Goal: Information Seeking & Learning: Learn about a topic

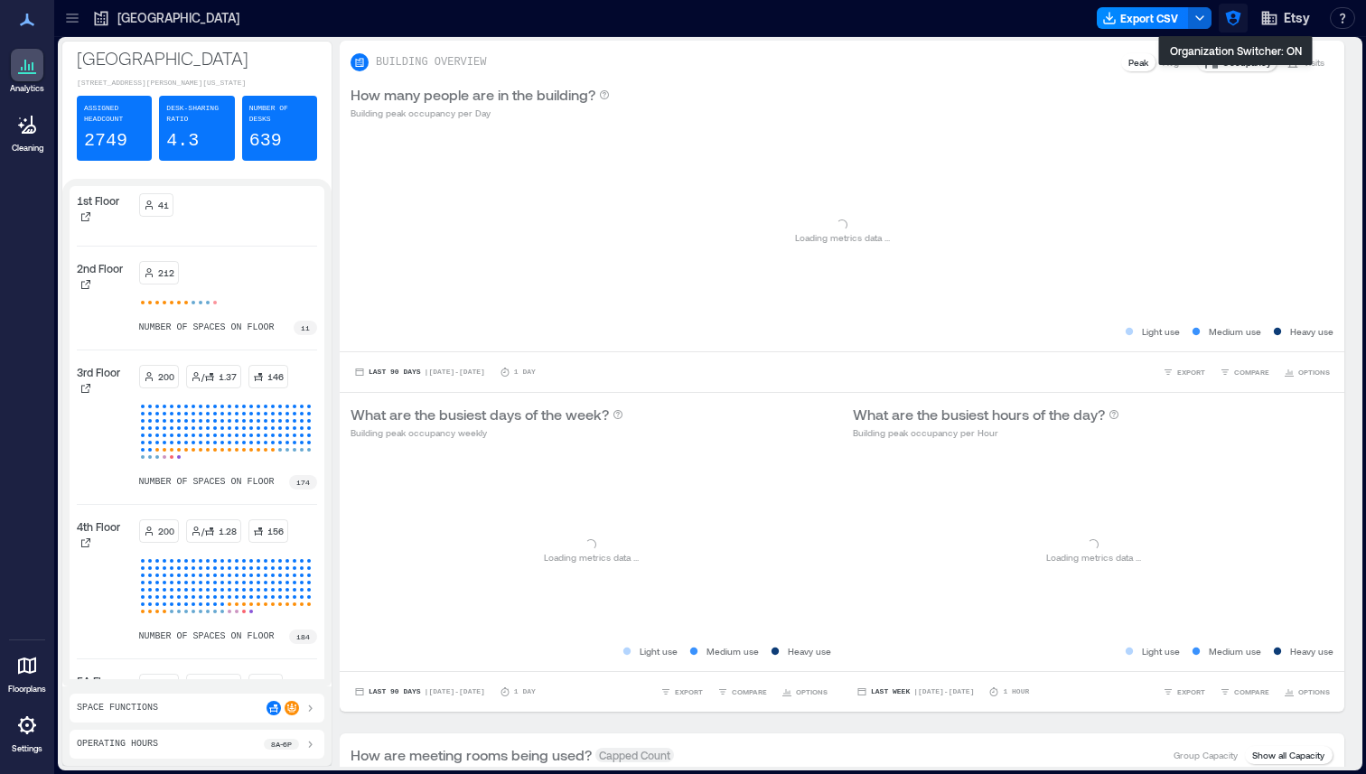
click at [1230, 17] on icon "button" at bounding box center [1232, 18] width 15 height 15
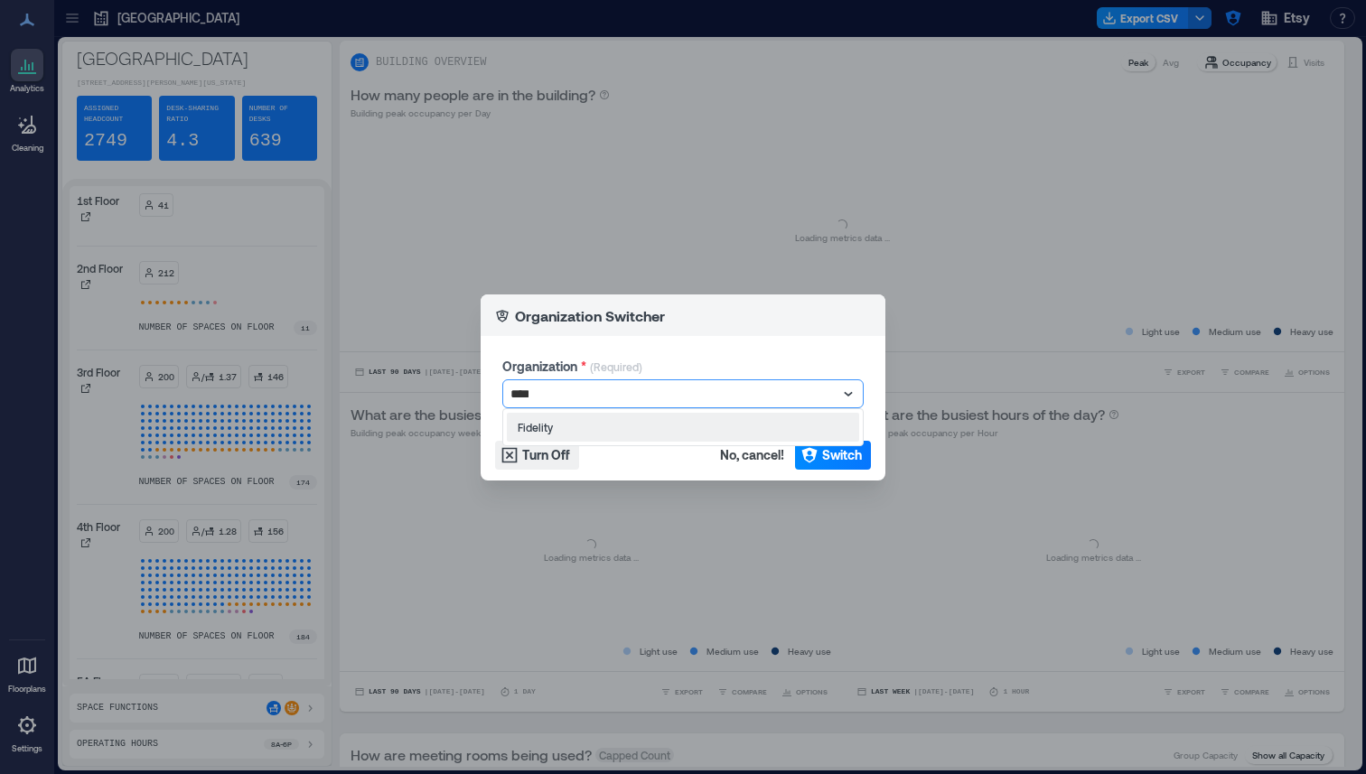
type input "*****"
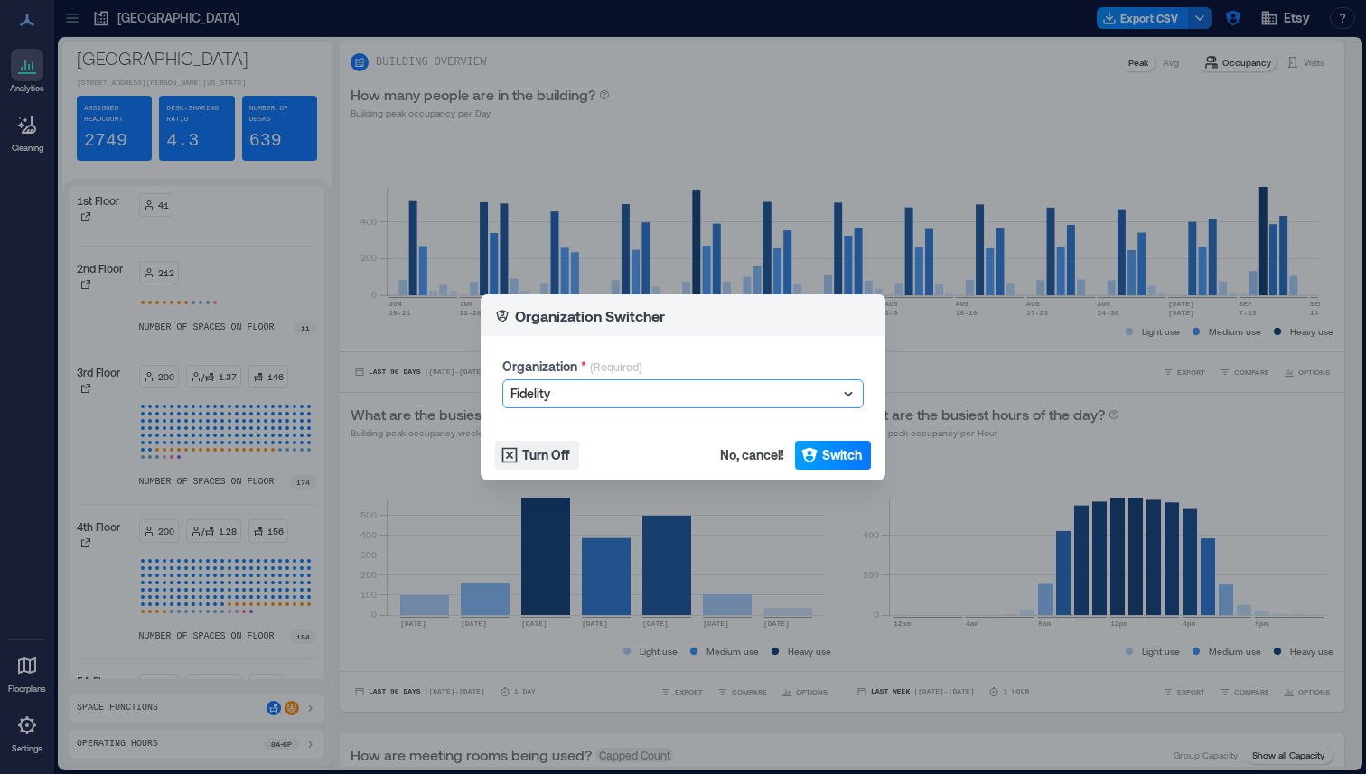
click at [807, 458] on icon "button" at bounding box center [809, 455] width 18 height 18
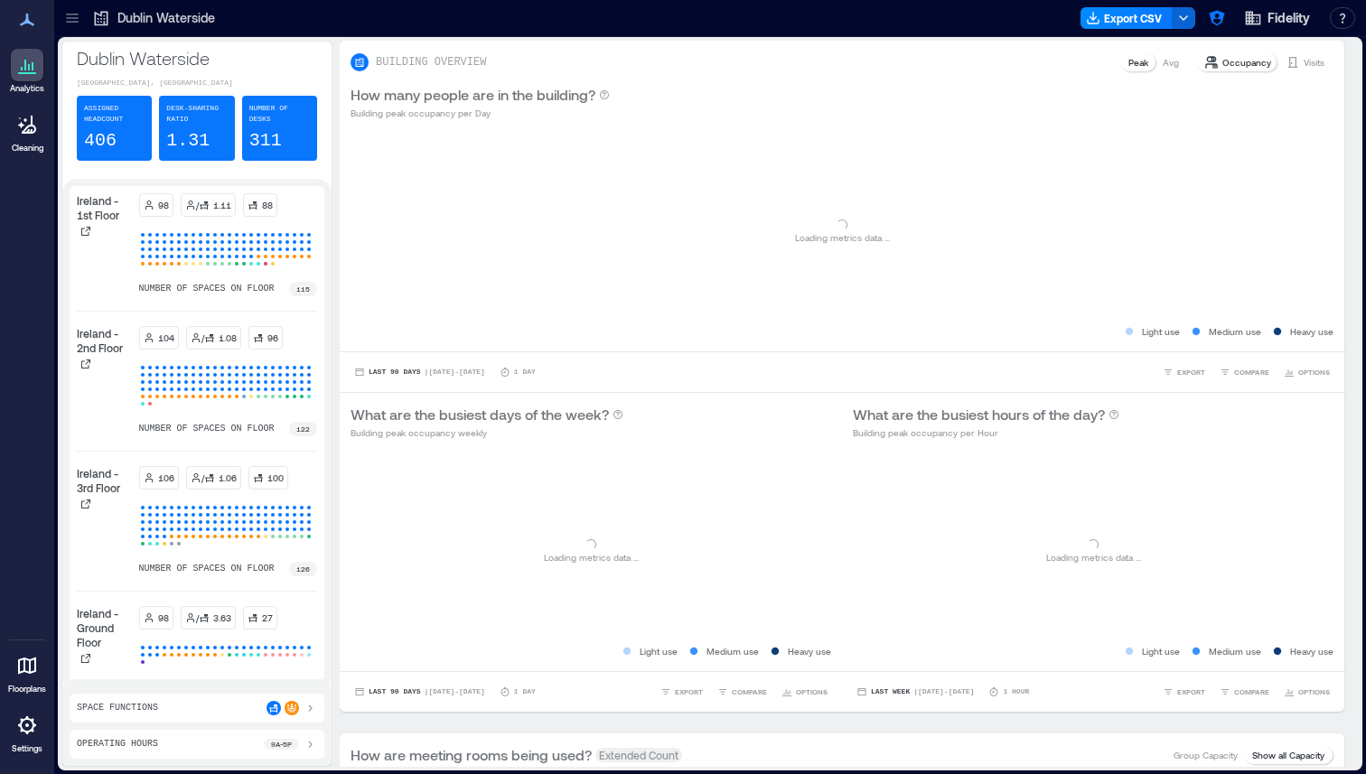
click at [79, 14] on icon at bounding box center [72, 18] width 18 height 18
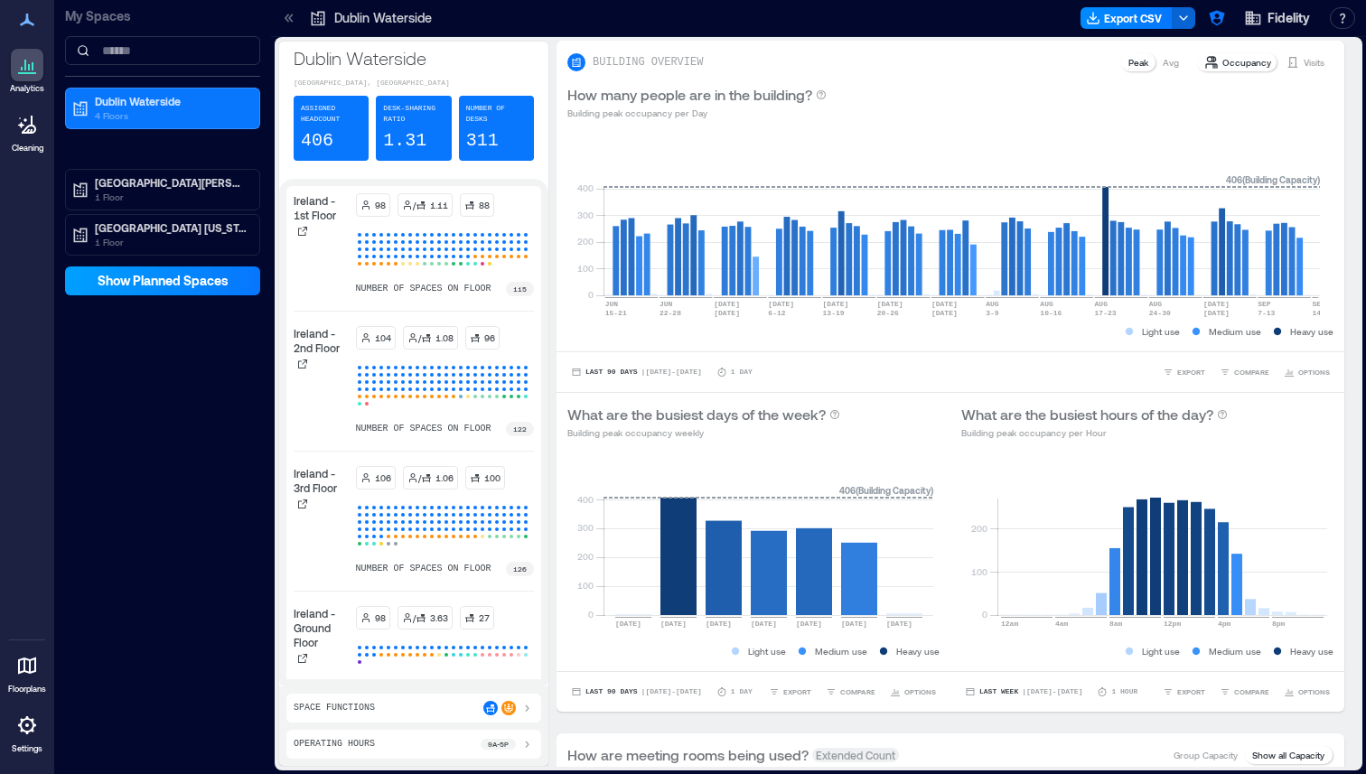
click at [138, 279] on span "Show Planned Spaces" at bounding box center [163, 281] width 131 height 18
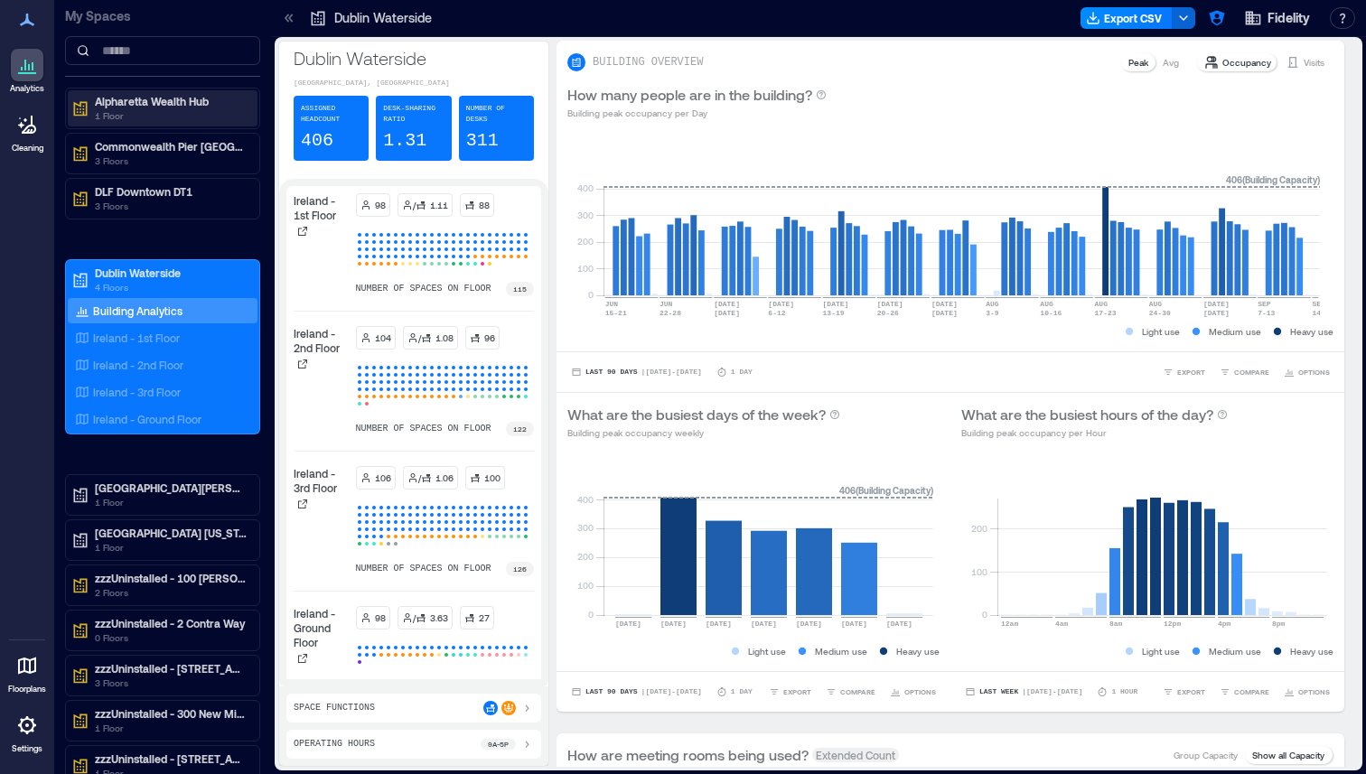
click at [161, 103] on p "Alpharetta Wealth Hub" at bounding box center [171, 101] width 152 height 14
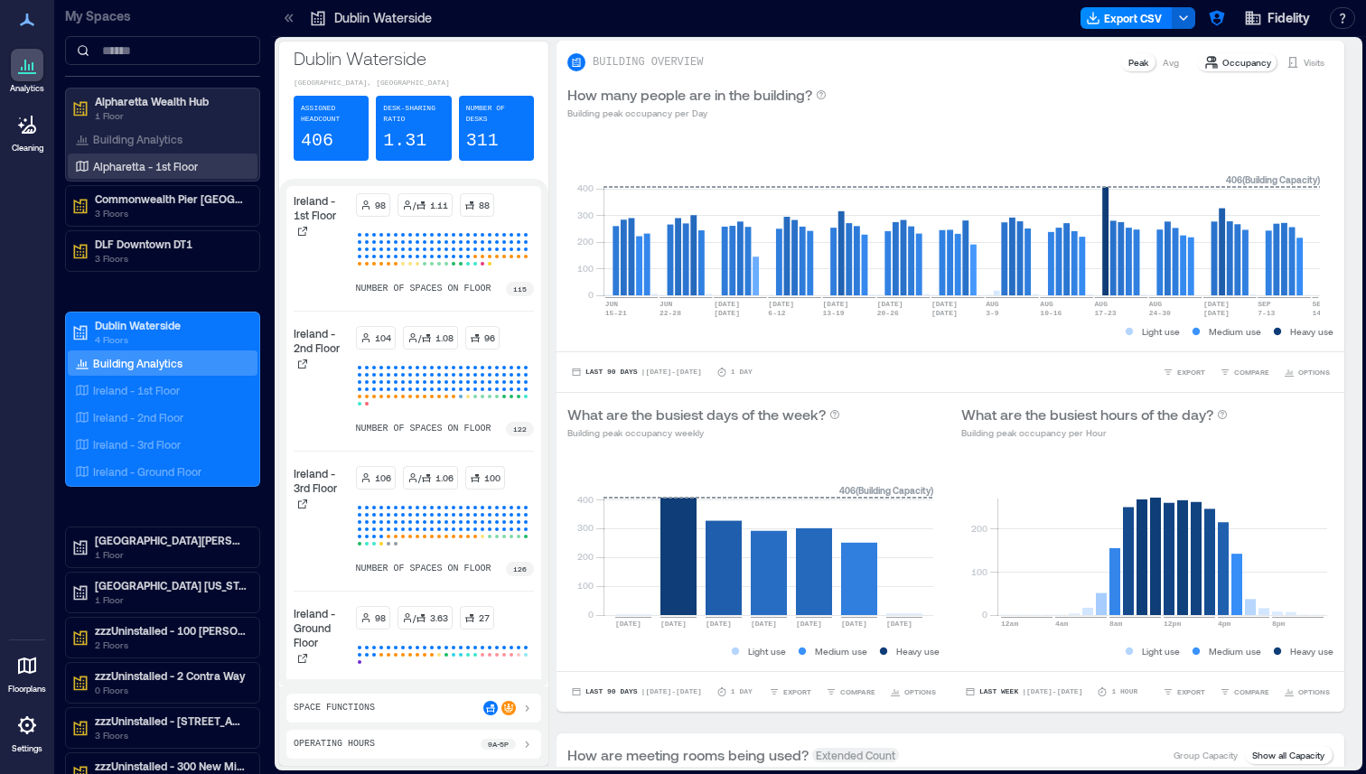
click at [126, 160] on p "Alpharetta - 1st Floor" at bounding box center [145, 166] width 105 height 14
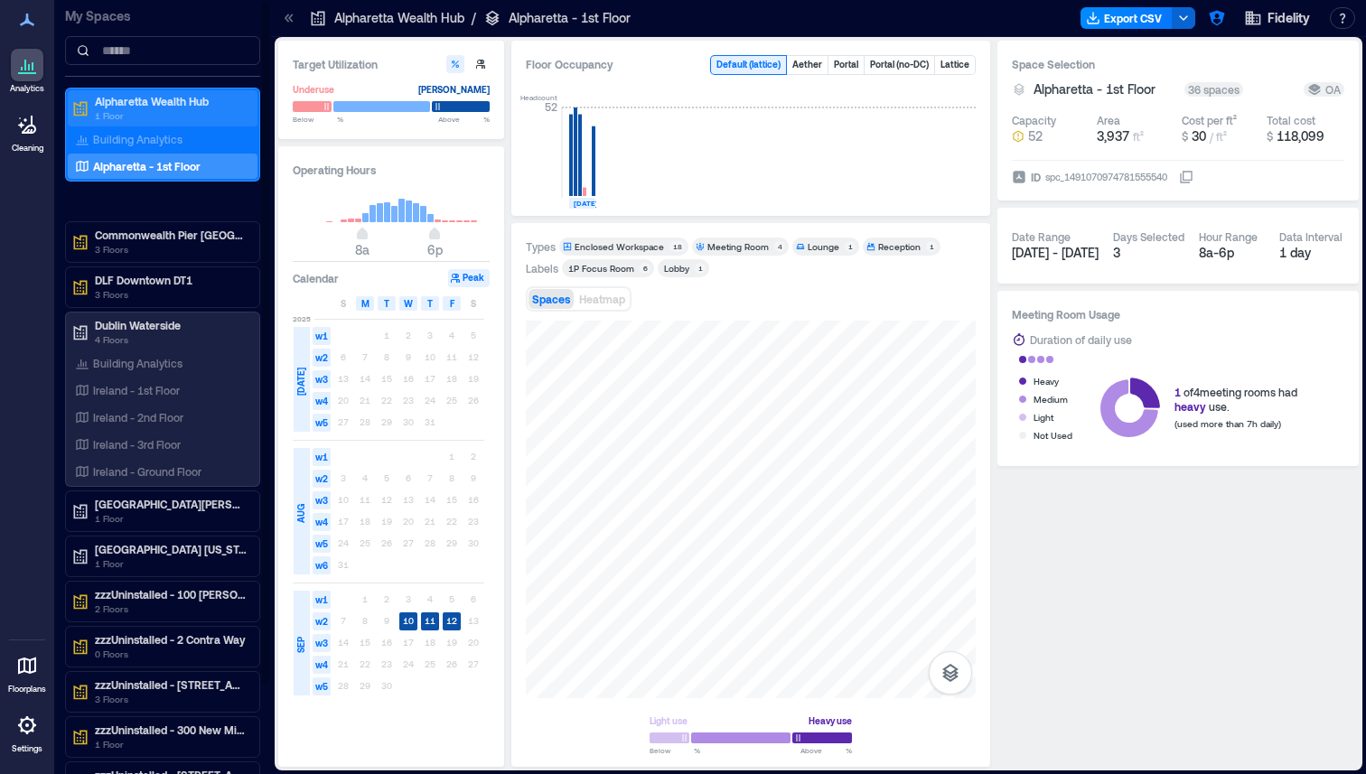
click at [196, 108] on p "1 Floor" at bounding box center [171, 115] width 152 height 14
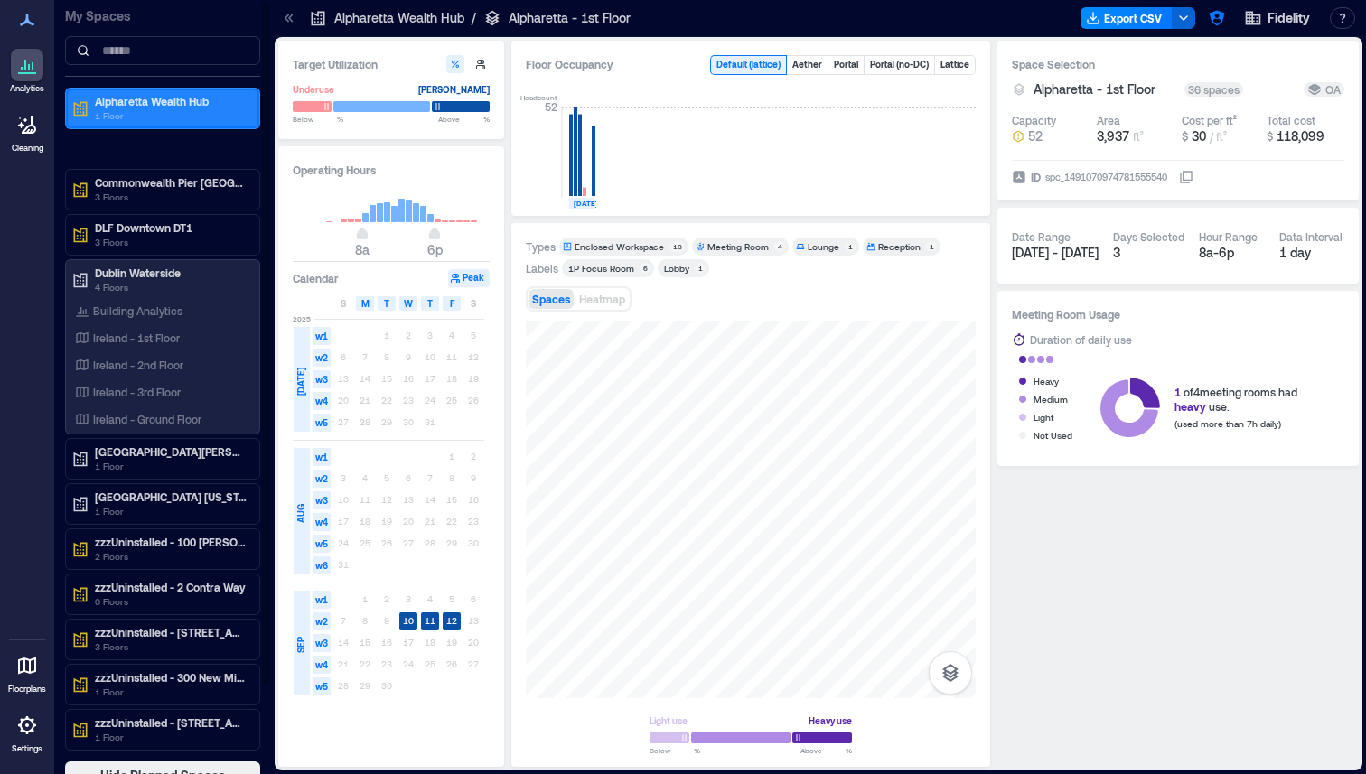
click at [81, 107] on icon at bounding box center [80, 108] width 18 height 18
